Goal: Task Accomplishment & Management: Complete application form

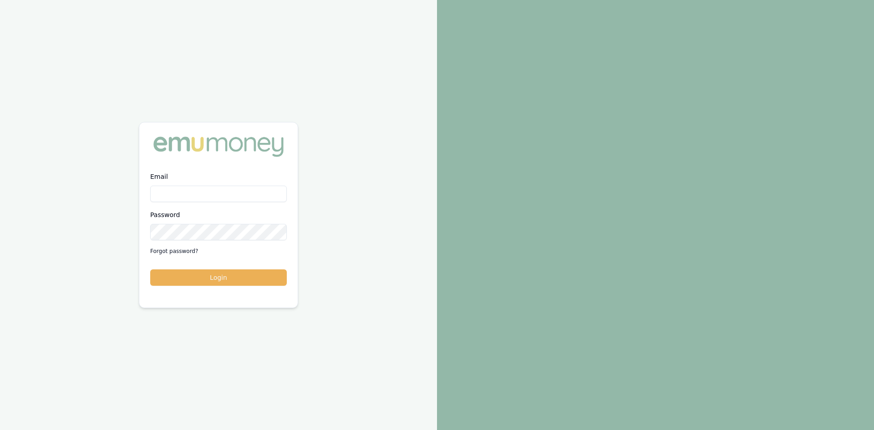
click at [196, 192] on input "Email" at bounding box center [218, 194] width 137 height 16
type input "[PERSON_NAME][EMAIL_ADDRESS][DOMAIN_NAME]"
click at [229, 281] on button "Login" at bounding box center [218, 277] width 137 height 16
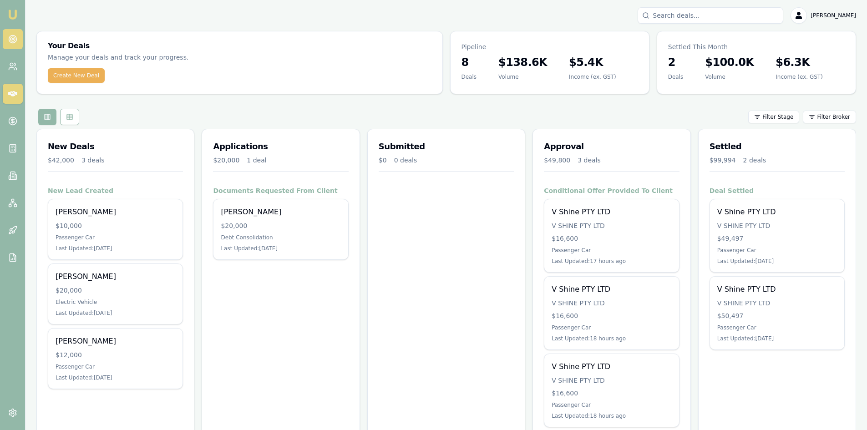
click at [15, 41] on circle at bounding box center [13, 40] width 8 height 8
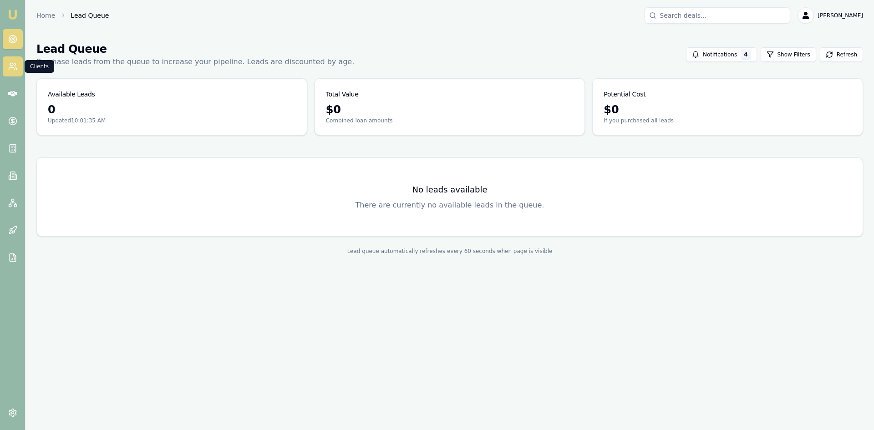
click at [13, 70] on icon at bounding box center [12, 66] width 9 height 9
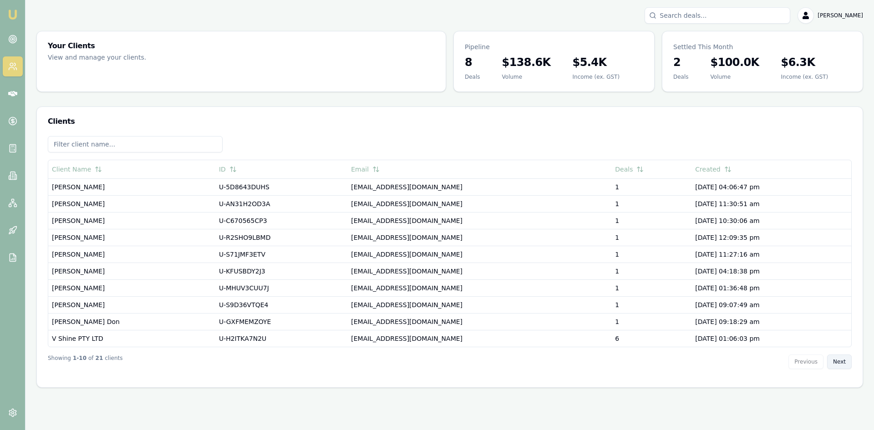
click at [836, 362] on button "Next" at bounding box center [839, 362] width 25 height 15
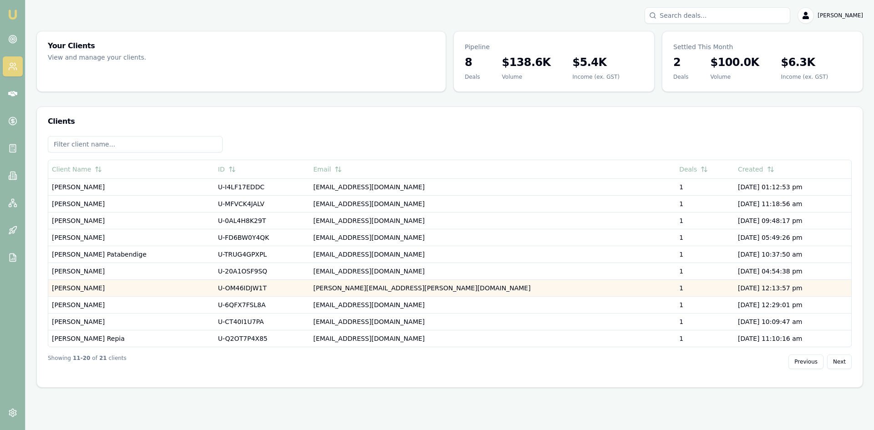
click at [96, 290] on td "[PERSON_NAME]" at bounding box center [131, 287] width 166 height 17
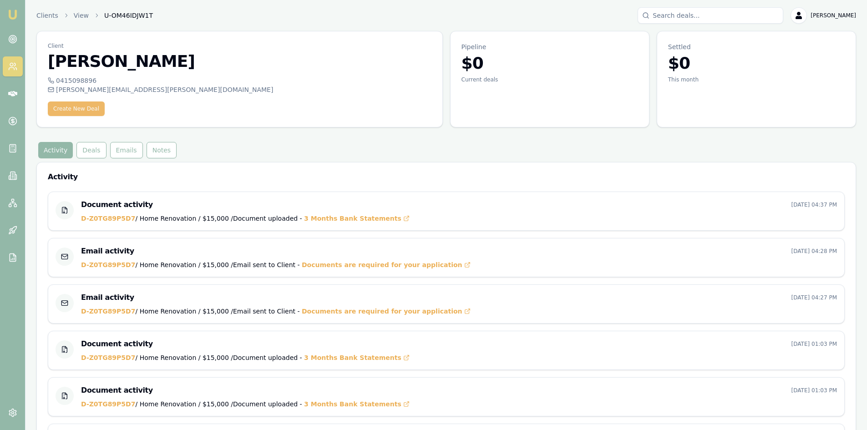
click at [62, 109] on button "Create New Deal" at bounding box center [76, 109] width 57 height 15
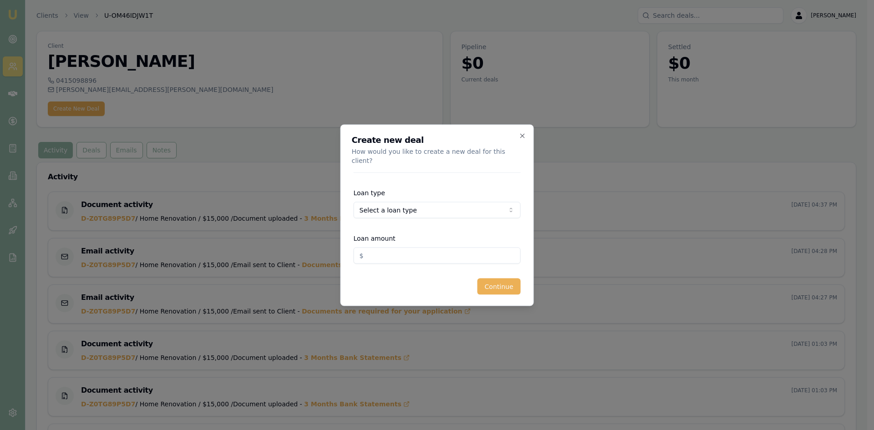
click at [490, 206] on body "Emu Broker Clients View U-OM46IDJW1T [PERSON_NAME] Toggle Menu Client [PERSON_N…" at bounding box center [433, 215] width 867 height 430
select select "COMMERCIAL_ASSET"
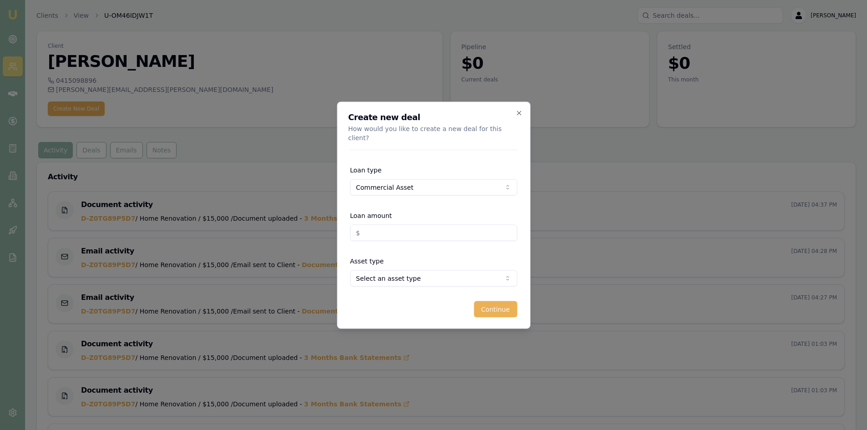
click at [388, 240] on form "Loan type Commercial Asset Consumer Loan Consumer Asset Commercial Loan Commerc…" at bounding box center [433, 233] width 167 height 168
click at [388, 236] on form "Loan type Commercial Asset Consumer Loan Consumer Asset Commercial Loan Commerc…" at bounding box center [433, 233] width 167 height 168
click at [390, 231] on input "Loan amount" at bounding box center [433, 232] width 167 height 16
type input "$30,000.00"
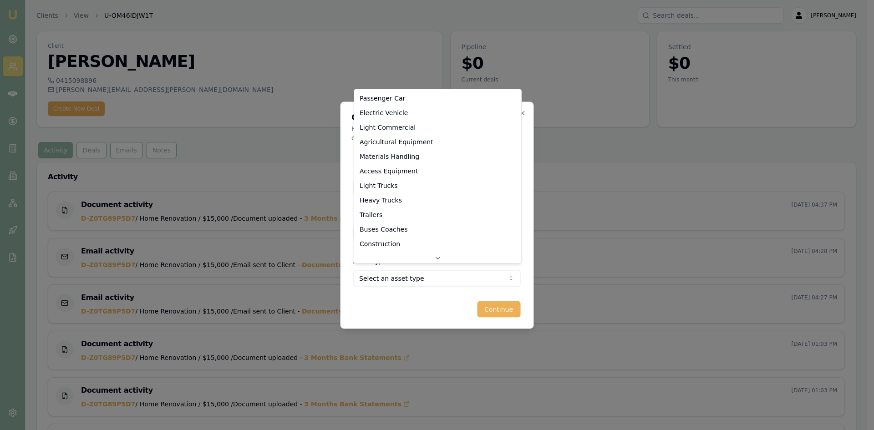
click at [405, 273] on body "Emu Broker Clients View U-OM46IDJW1T [PERSON_NAME] Toggle Menu Client [PERSON_N…" at bounding box center [433, 215] width 867 height 430
select select "LIGHT_COMMERCIAL"
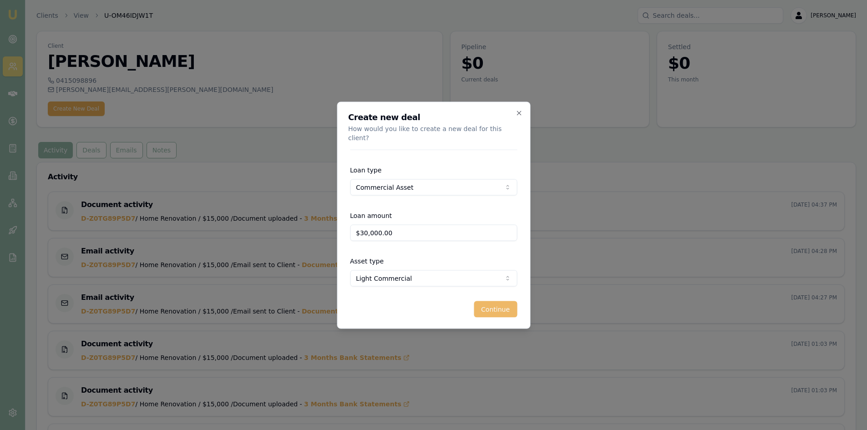
click at [494, 308] on button "Continue" at bounding box center [495, 309] width 43 height 16
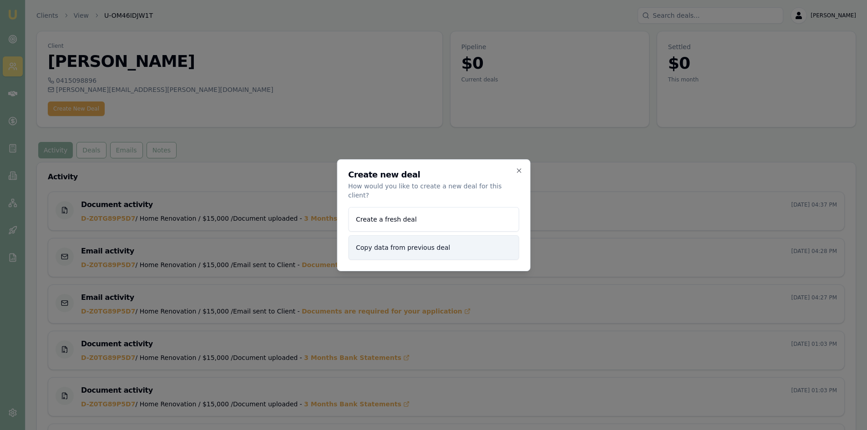
click at [413, 241] on button "Copy data from previous deal" at bounding box center [433, 247] width 171 height 25
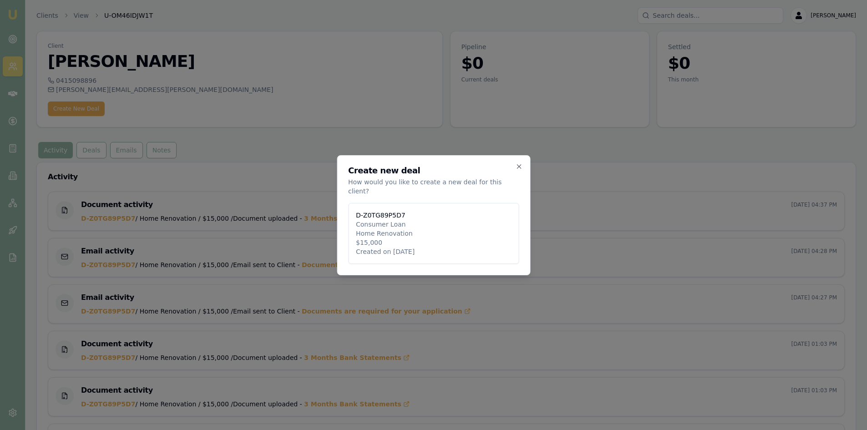
click at [413, 241] on button "D-Z0TG89P5D7 Consumer Loan Home Renovation $15,000 Created on 20/05/2025" at bounding box center [433, 233] width 171 height 61
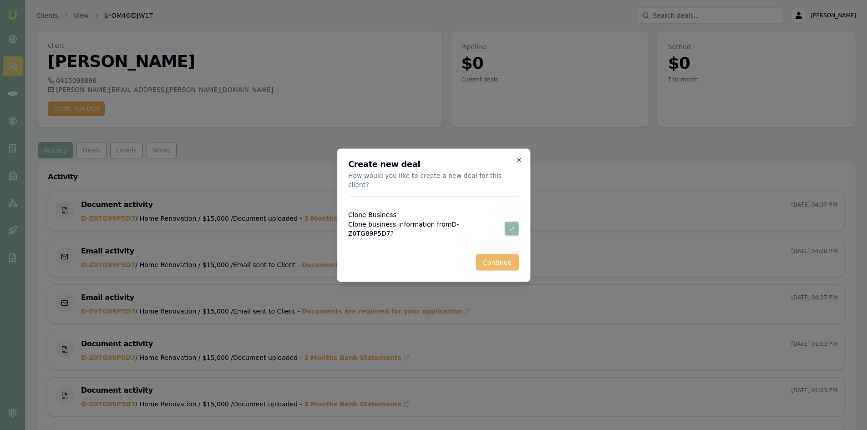
click at [490, 255] on button "Continue" at bounding box center [497, 262] width 43 height 16
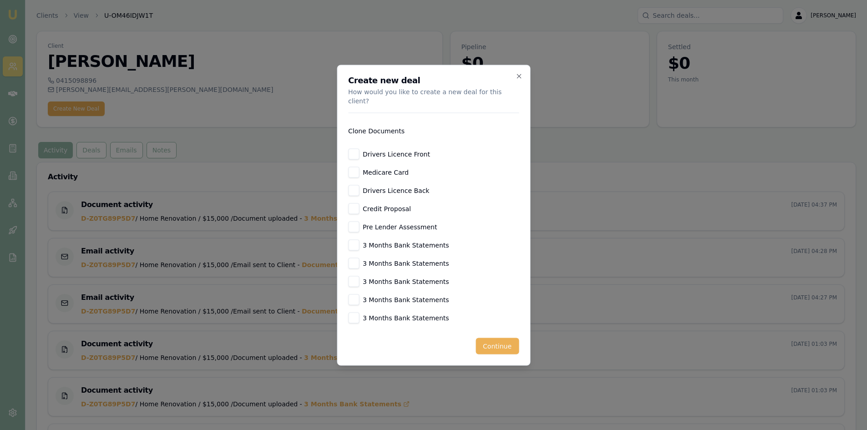
click at [357, 150] on button "Drivers Licence Front" at bounding box center [353, 153] width 11 height 11
checkbox input "true"
click at [355, 176] on div "Drivers Licence Front Medicare Card Drivers Licence Back Credit Proposal Pre Le…" at bounding box center [433, 235] width 171 height 175
click at [356, 170] on button "Medicare Card" at bounding box center [353, 172] width 11 height 11
checkbox input "true"
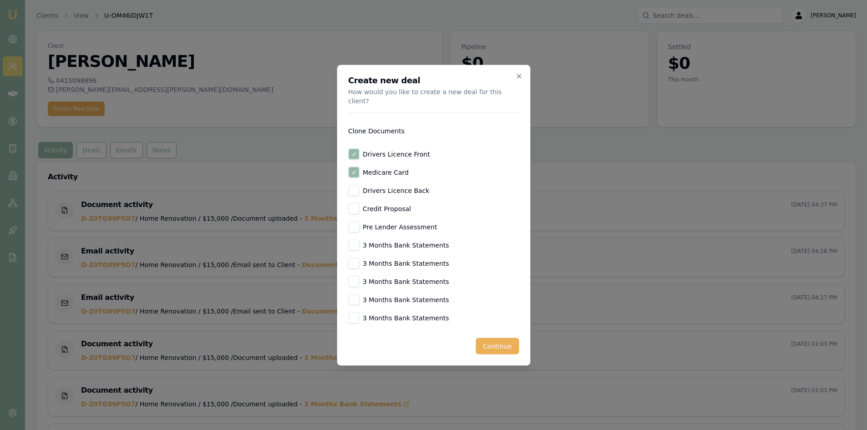
click at [352, 185] on button "Drivers Licence Back" at bounding box center [353, 190] width 11 height 11
checkbox input "true"
click at [496, 346] on button "Continue" at bounding box center [497, 346] width 43 height 16
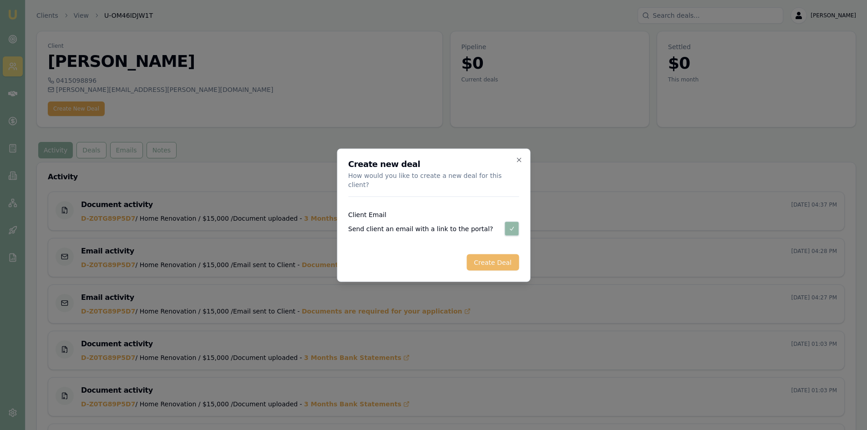
click at [479, 256] on button "Create Deal" at bounding box center [493, 262] width 52 height 16
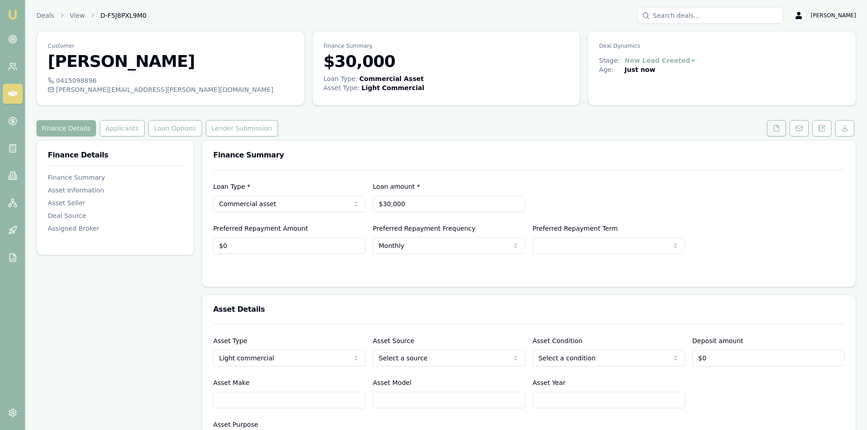
click at [772, 127] on button at bounding box center [776, 128] width 19 height 16
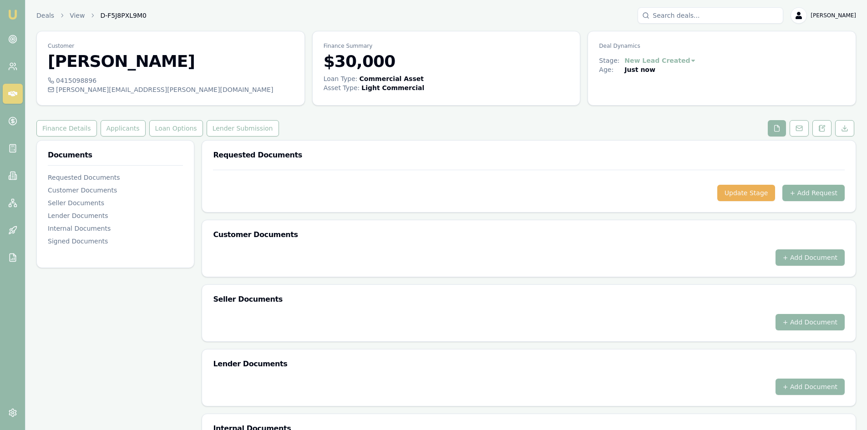
click at [809, 192] on button "+ Add Request" at bounding box center [813, 193] width 62 height 16
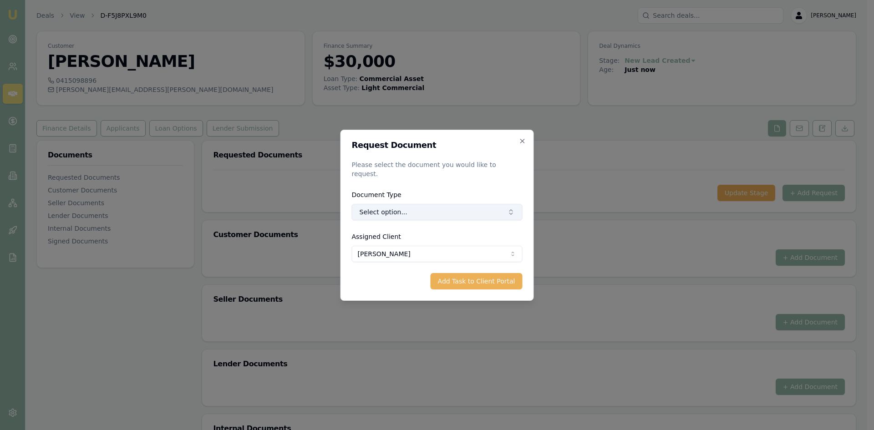
click at [487, 204] on button "Select option..." at bounding box center [437, 212] width 171 height 16
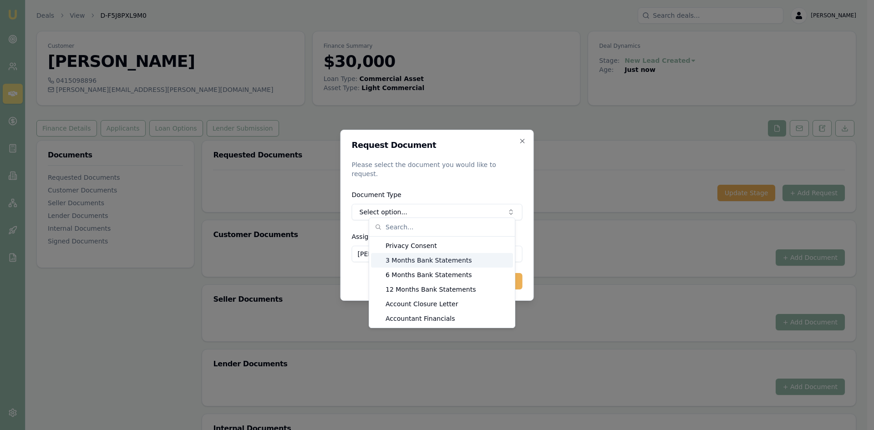
click at [425, 261] on div "3 Months Bank Statements" at bounding box center [442, 260] width 142 height 15
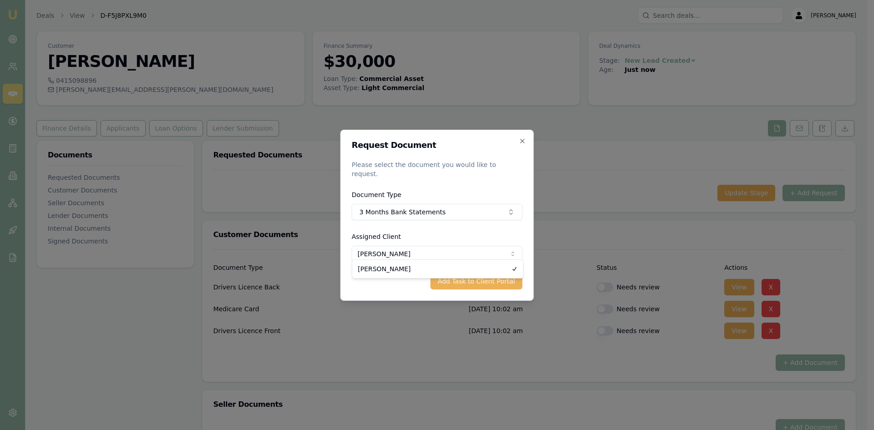
click at [400, 249] on body "Emu Broker Deals View D-F5J8PXL9M0 Wendy Fonseka Toggle Menu Customer Michael V…" at bounding box center [433, 215] width 867 height 430
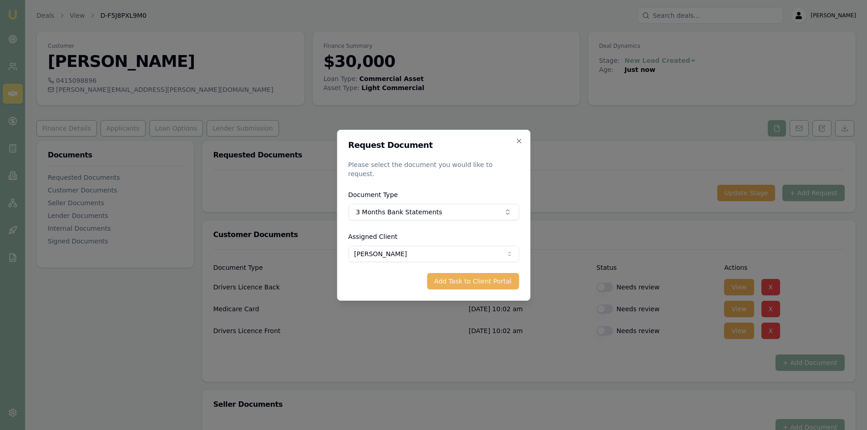
click at [474, 276] on button "Add Task to Client Portal" at bounding box center [473, 281] width 92 height 16
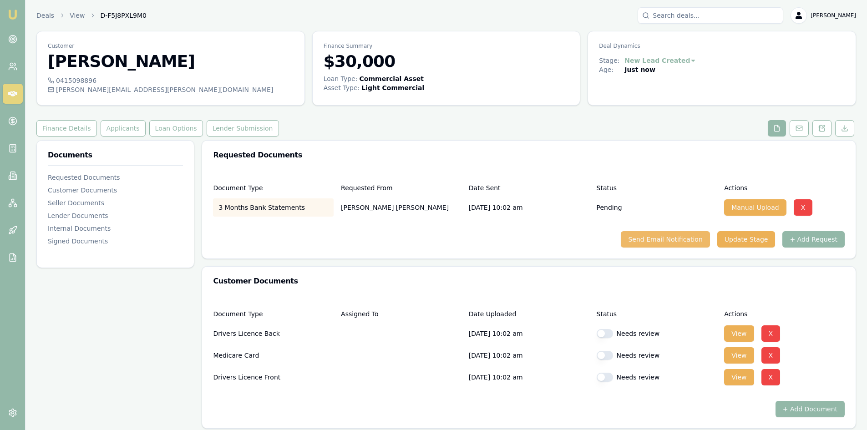
click at [653, 241] on button "Send Email Notification" at bounding box center [665, 239] width 89 height 16
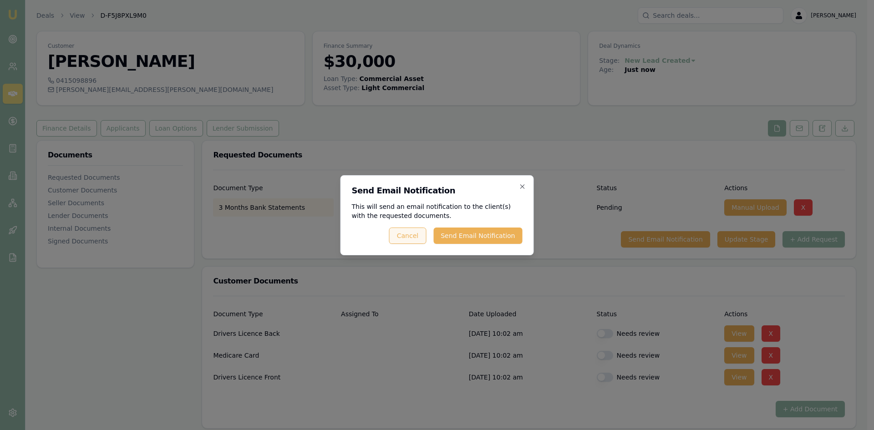
click at [466, 236] on button "Send Email Notification" at bounding box center [477, 236] width 89 height 16
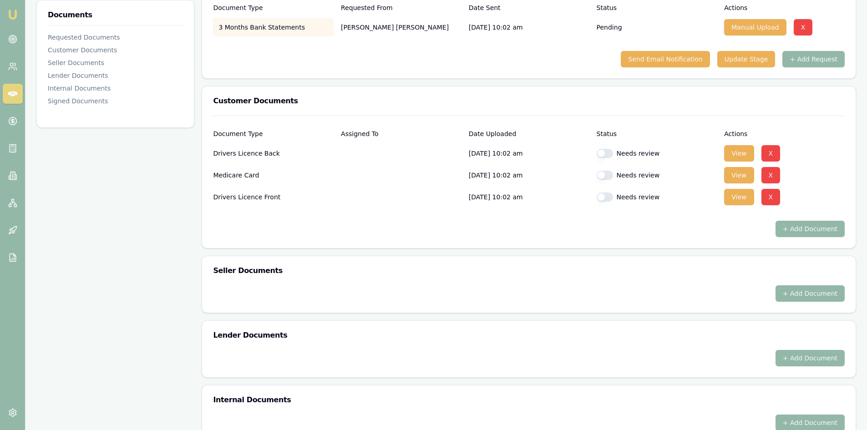
scroll to position [173, 0]
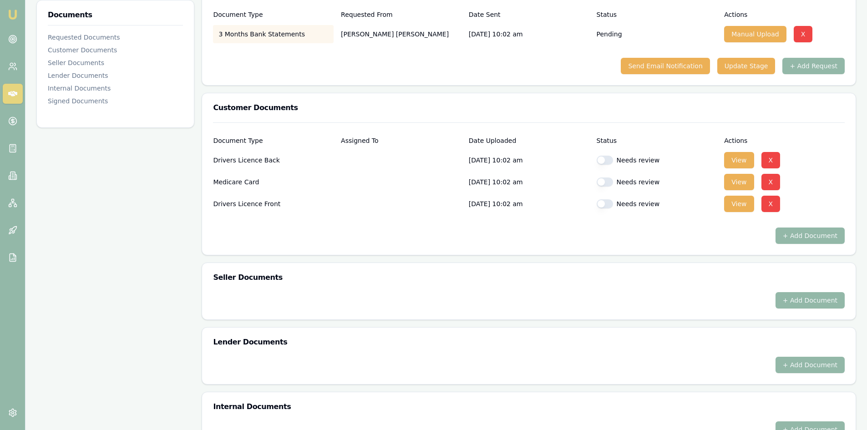
click at [604, 163] on button "button" at bounding box center [605, 160] width 16 height 9
checkbox input "true"
click at [604, 182] on button "button" at bounding box center [605, 182] width 16 height 9
checkbox input "true"
click at [607, 202] on button "button" at bounding box center [605, 203] width 16 height 9
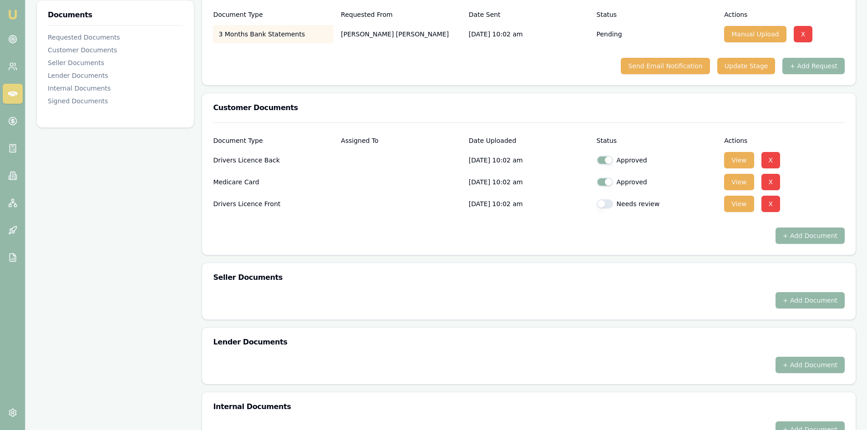
checkbox input "true"
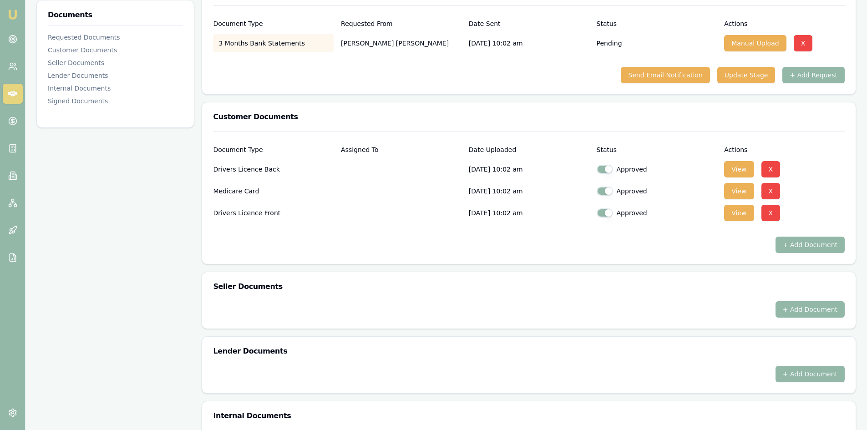
scroll to position [0, 0]
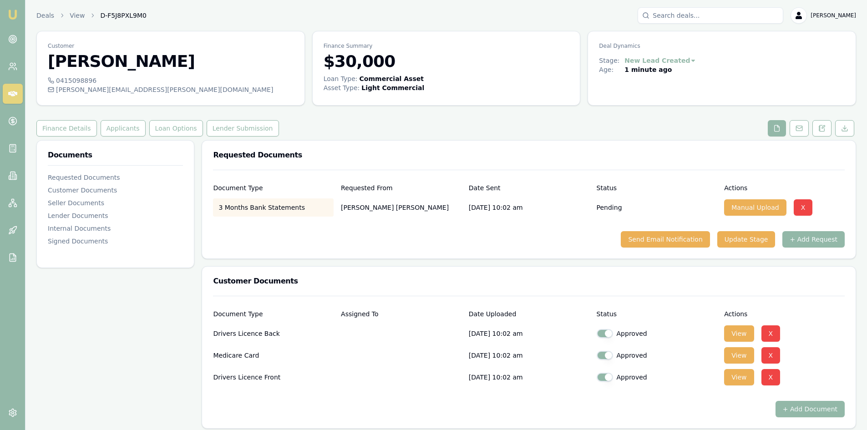
click at [13, 87] on link at bounding box center [13, 94] width 20 height 20
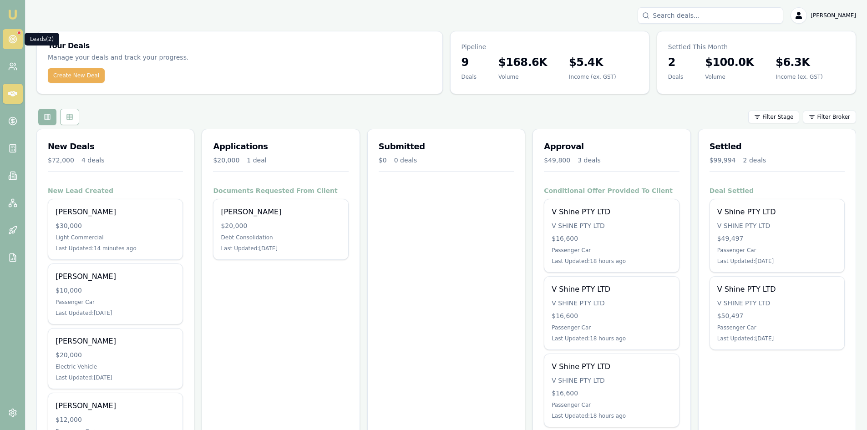
click at [16, 36] on icon at bounding box center [12, 39] width 9 height 9
